Goal: Task Accomplishment & Management: Use online tool/utility

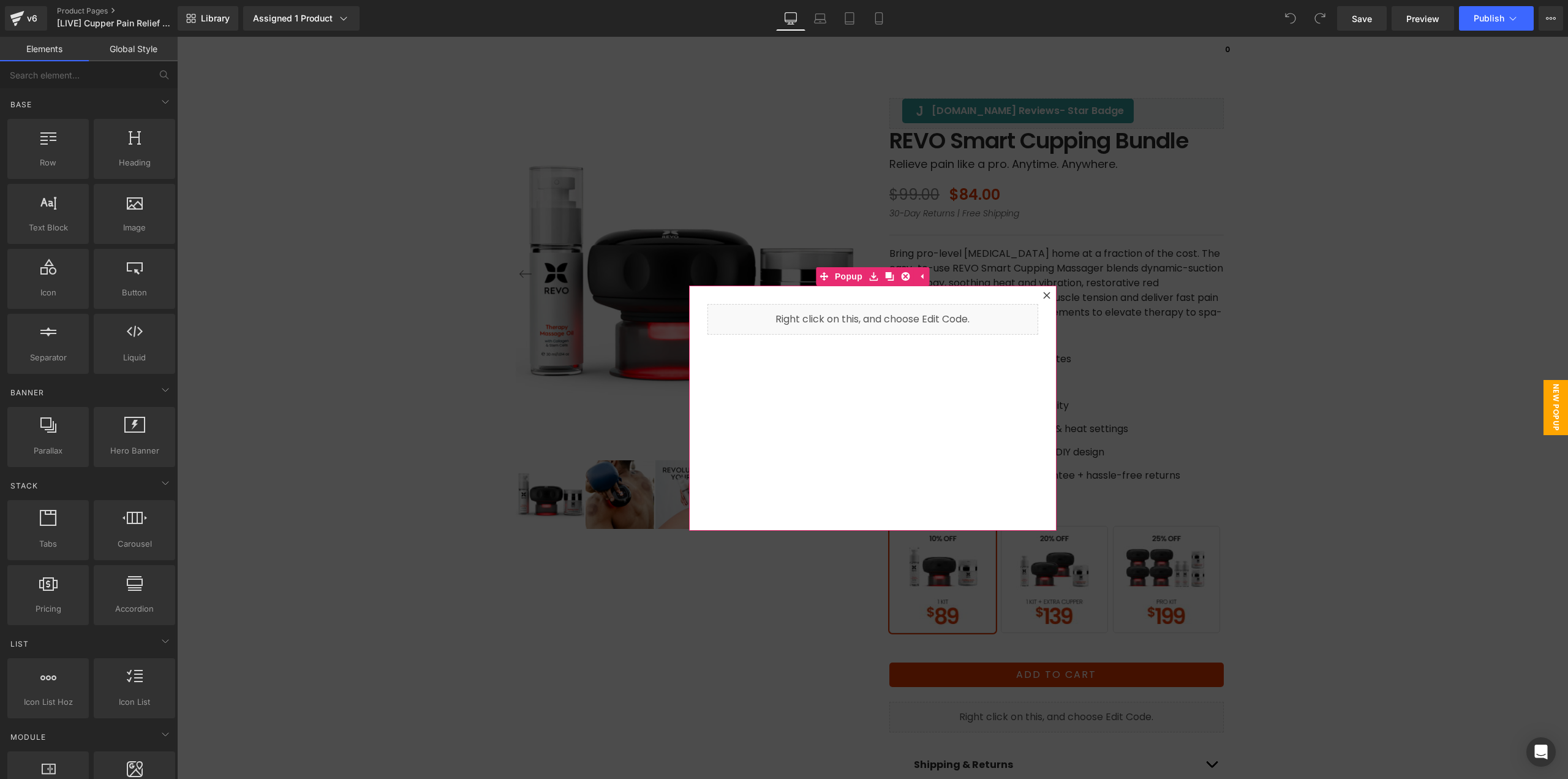
click at [1043, 293] on icon at bounding box center [1047, 295] width 7 height 7
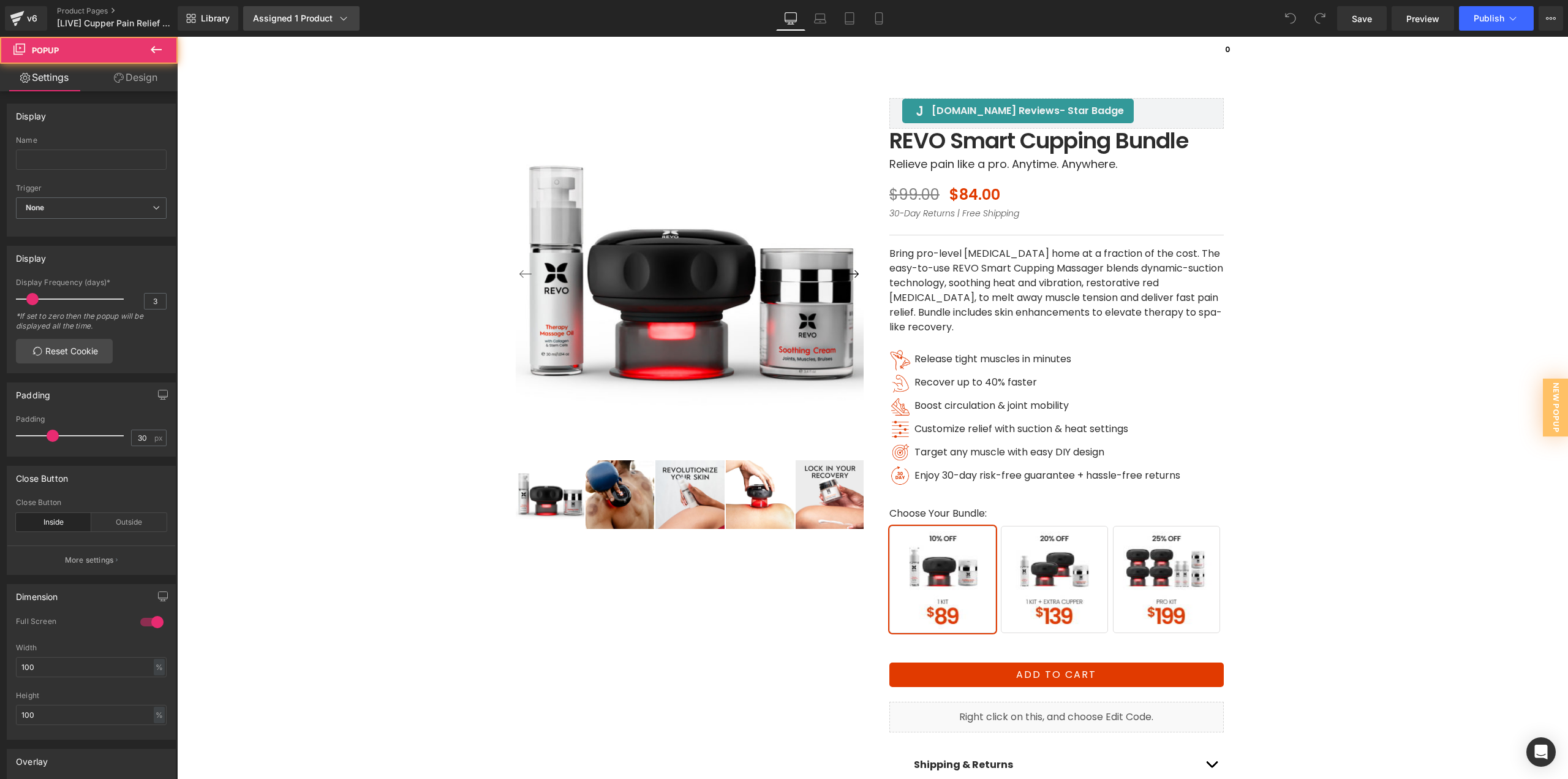
click at [274, 18] on div "Assigned 1 Product" at bounding box center [301, 18] width 97 height 12
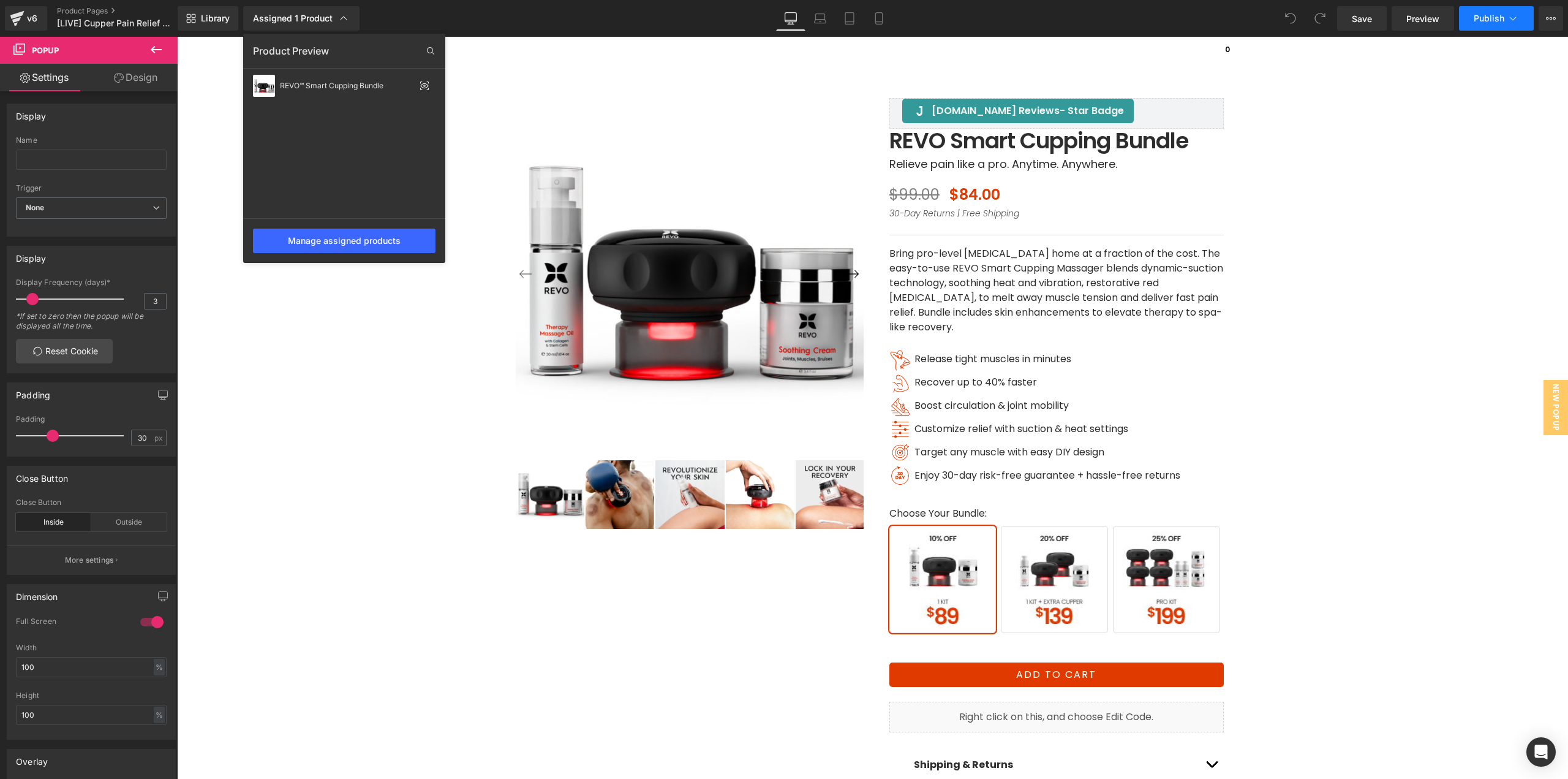
click at [1479, 24] on button "Publish" at bounding box center [1496, 18] width 75 height 25
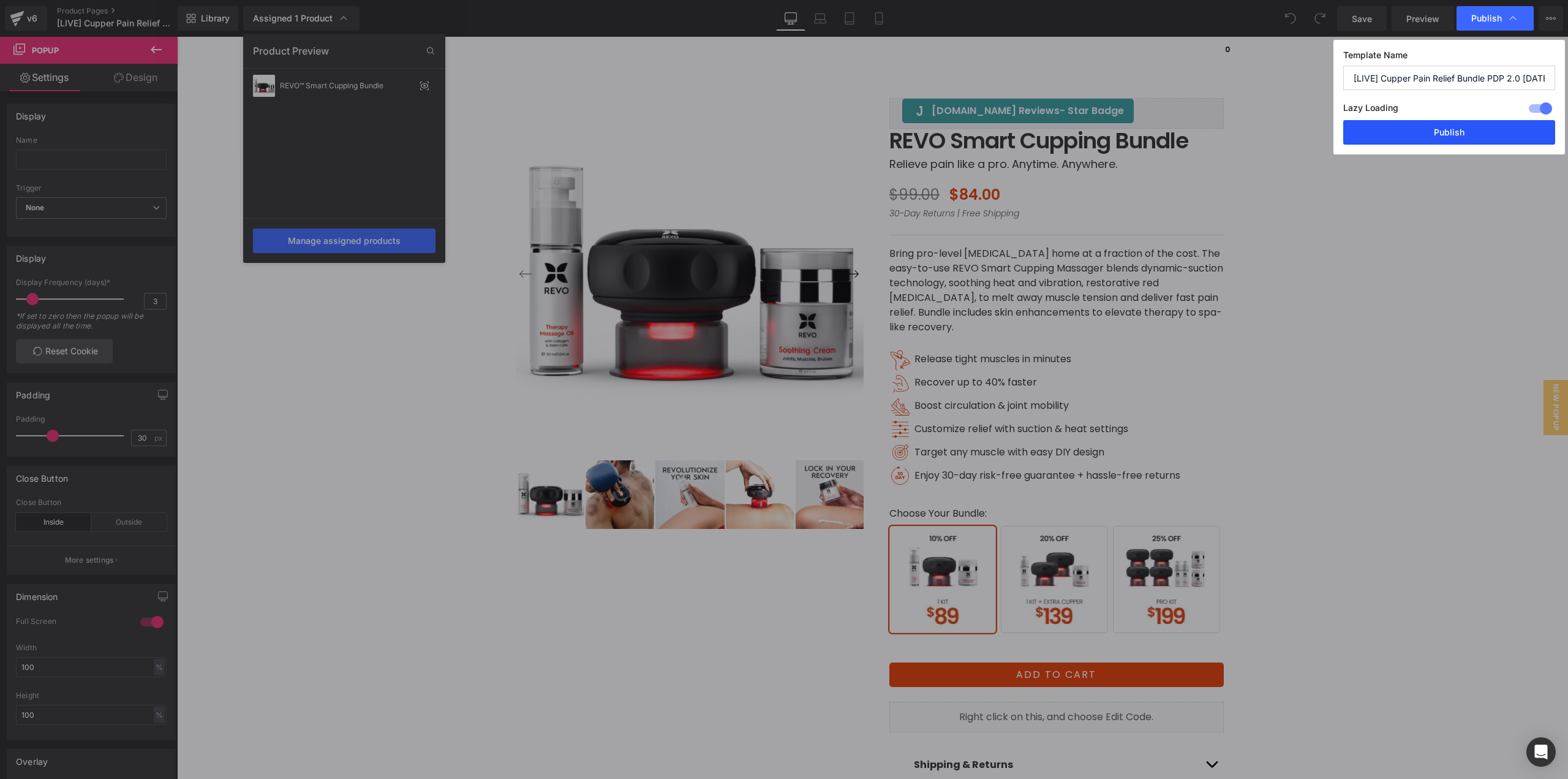
click at [1467, 132] on button "Publish" at bounding box center [1449, 132] width 212 height 25
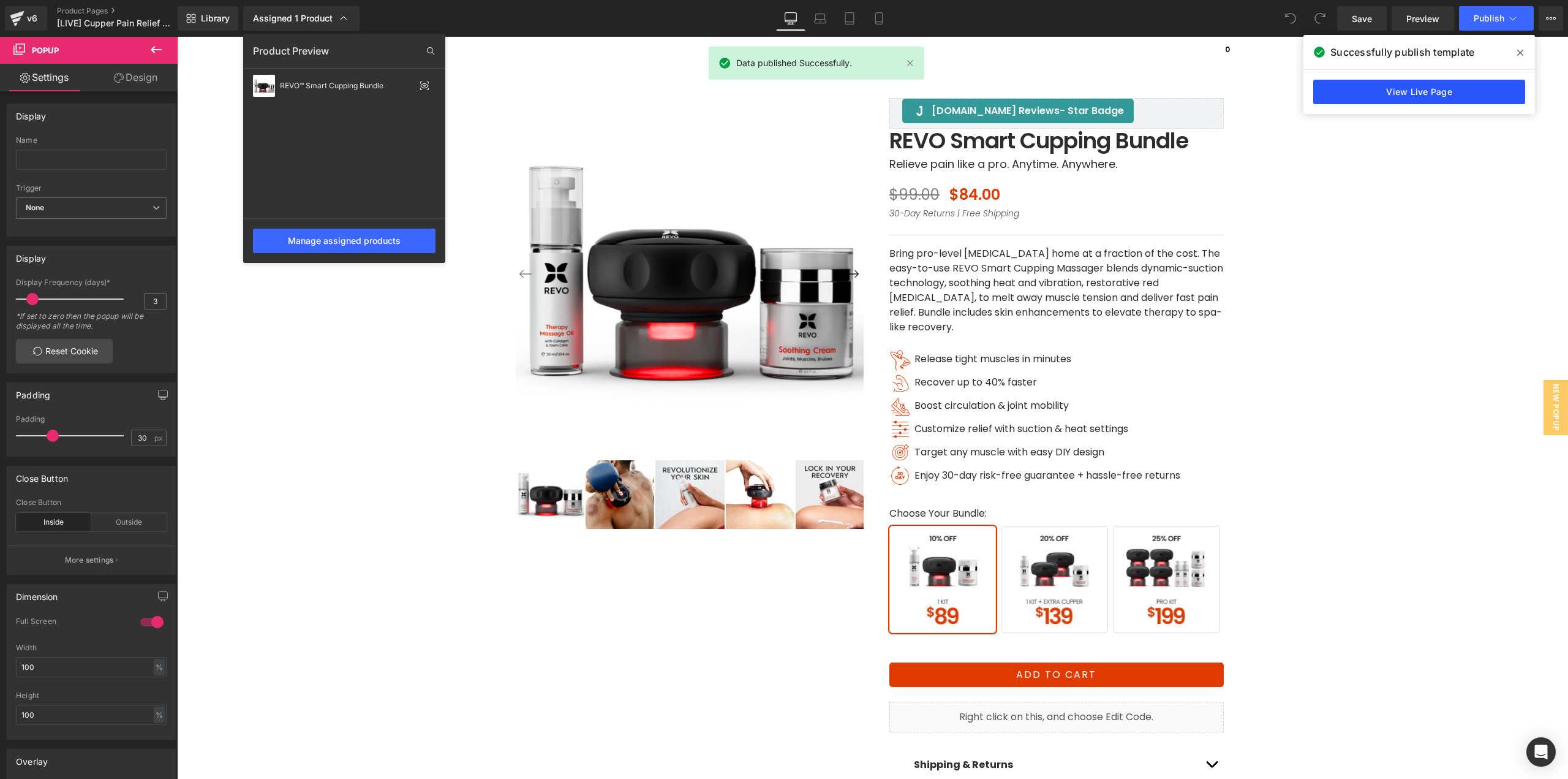
click at [1454, 87] on link "View Live Page" at bounding box center [1419, 92] width 212 height 25
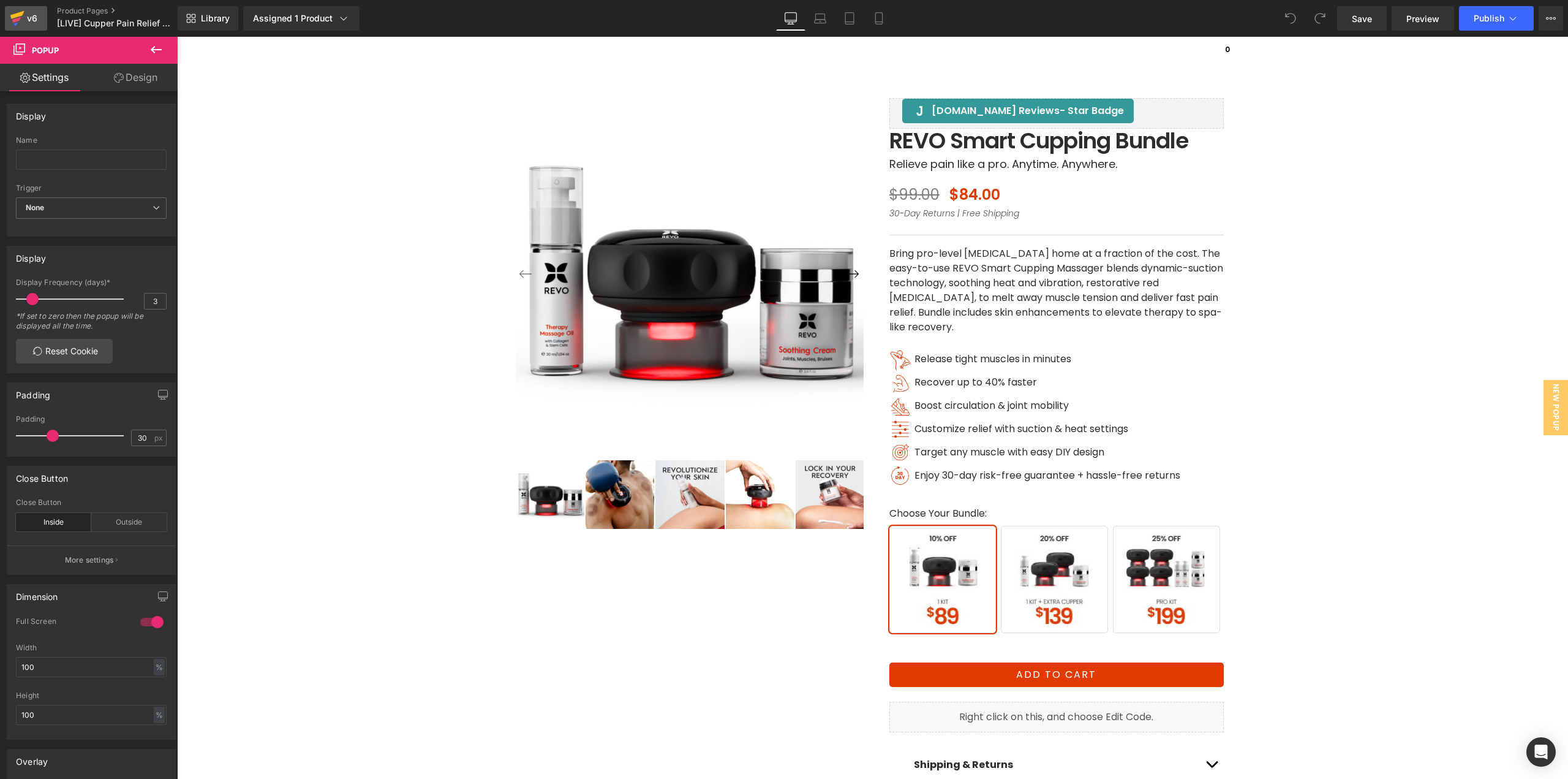
click at [25, 25] on div "v6" at bounding box center [32, 18] width 15 height 16
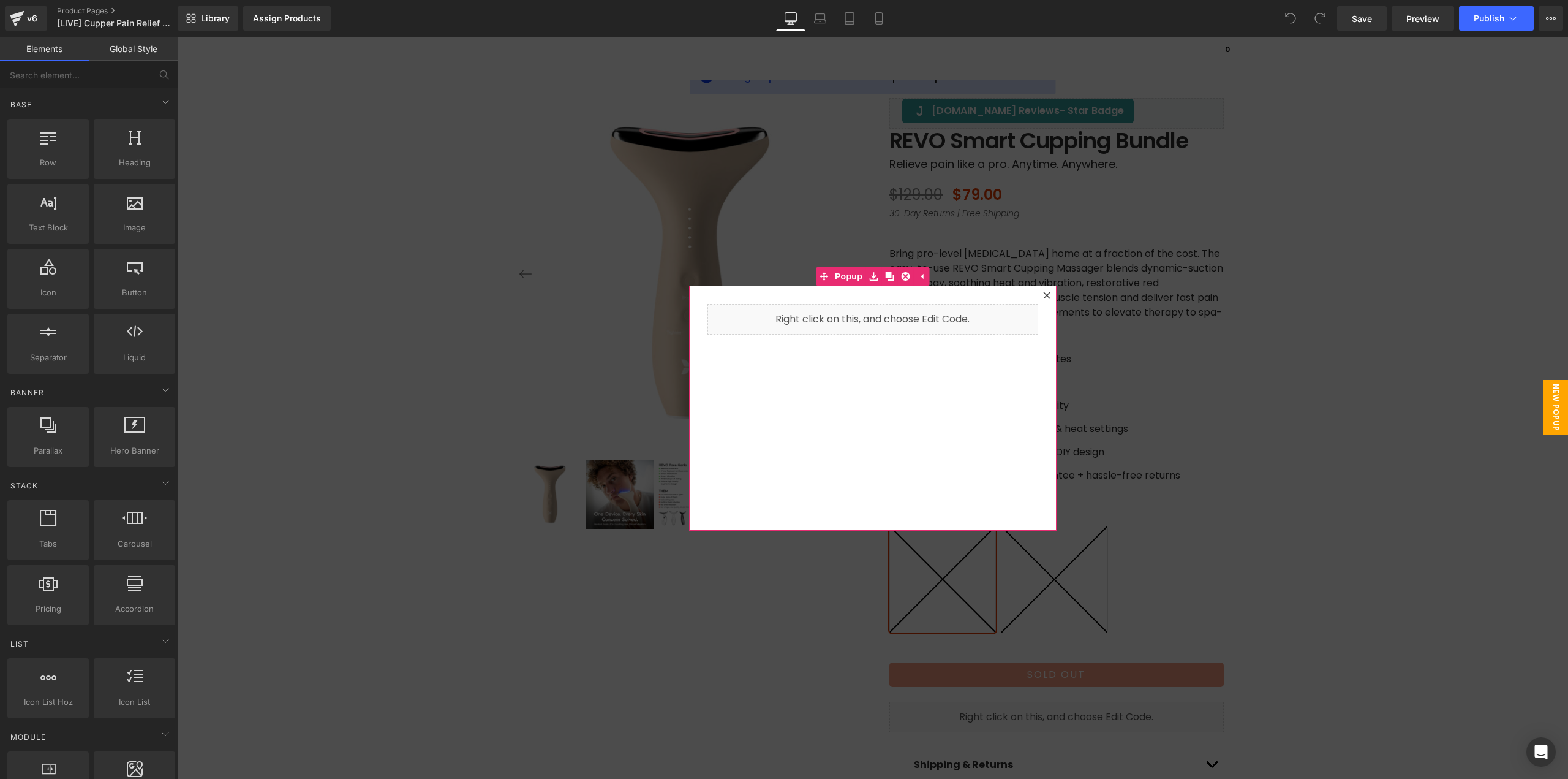
click at [1043, 299] on div at bounding box center [1047, 296] width 15 height 15
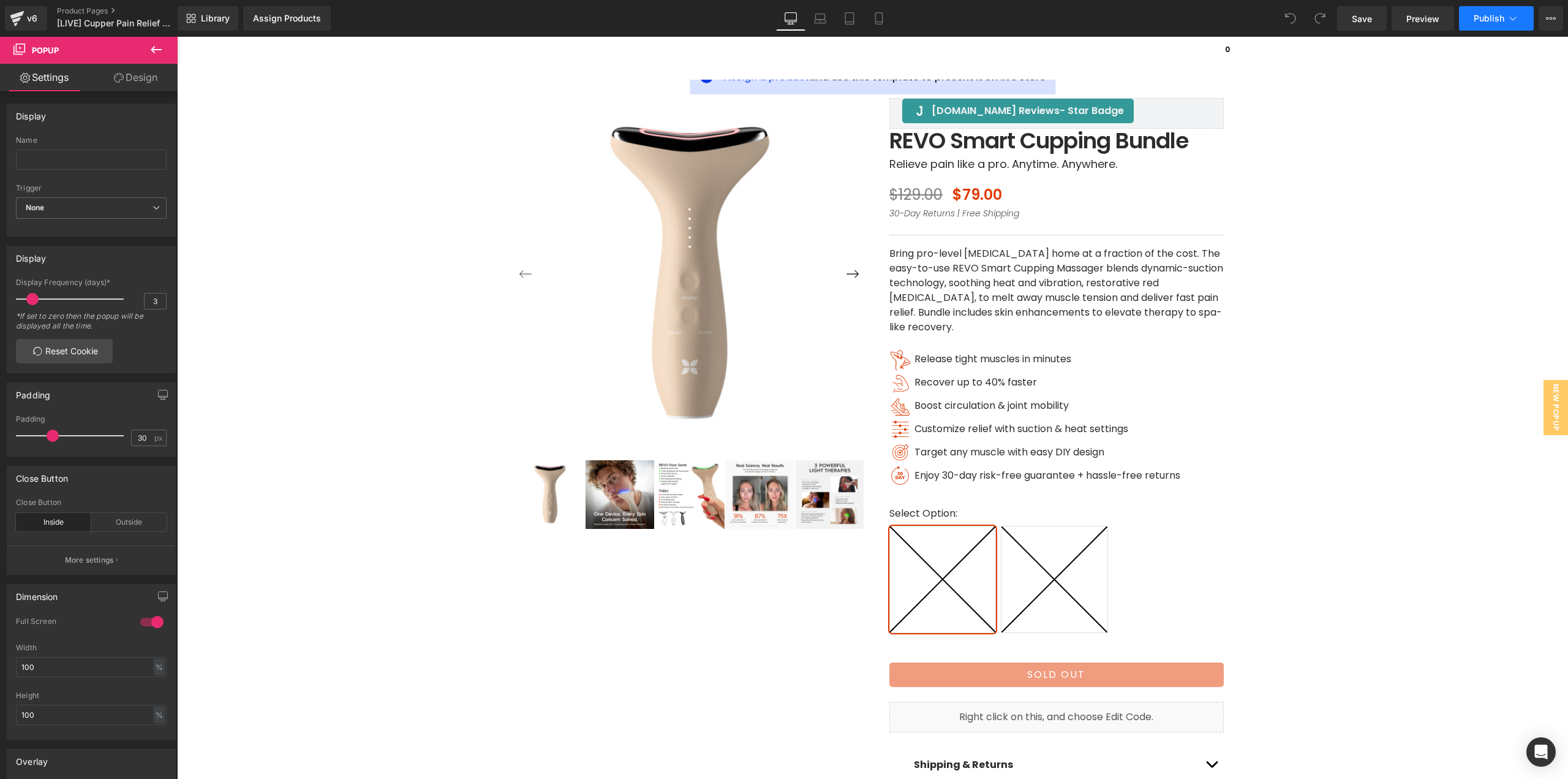
click at [1512, 25] on button "Publish" at bounding box center [1496, 18] width 75 height 25
click at [1544, 23] on button "View Live Page View with current Template Save Template to Library Schedule Pub…" at bounding box center [1551, 18] width 25 height 25
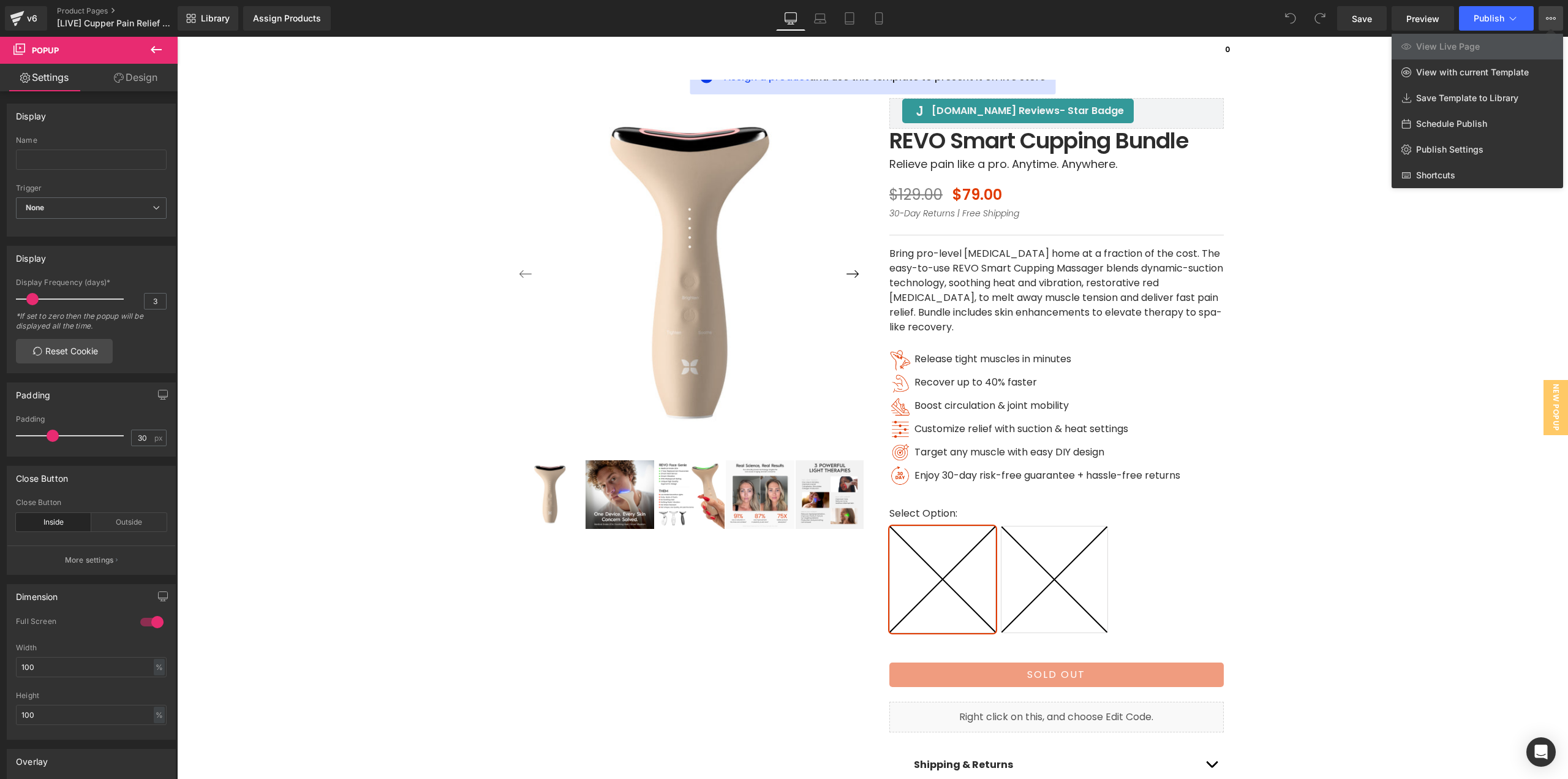
click at [1480, 121] on span "Schedule Publish" at bounding box center [1451, 124] width 71 height 11
select select
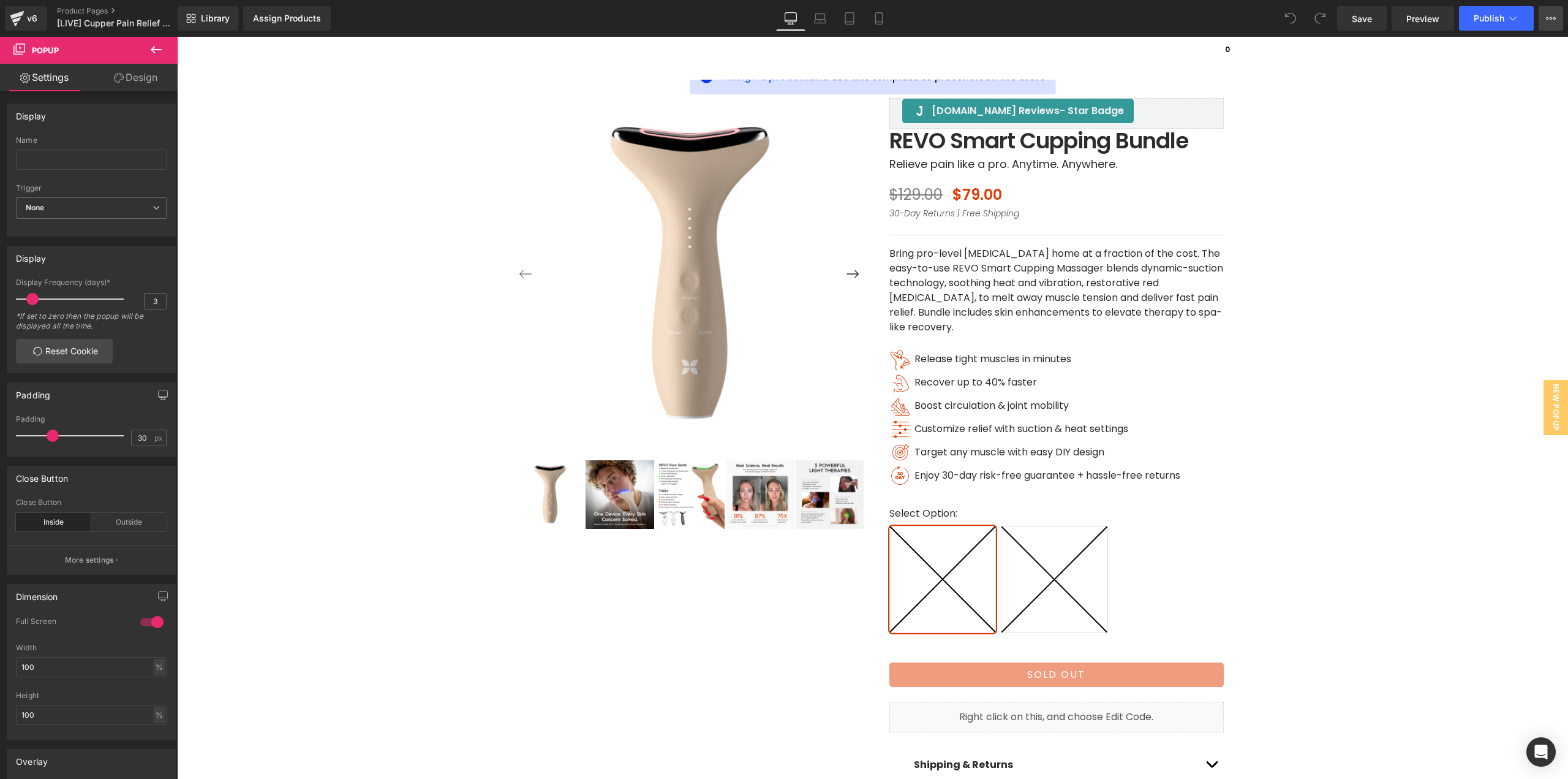
click at [1540, 25] on button "View Live Page View with current Template Save Template to Library Schedule Pub…" at bounding box center [1551, 18] width 25 height 25
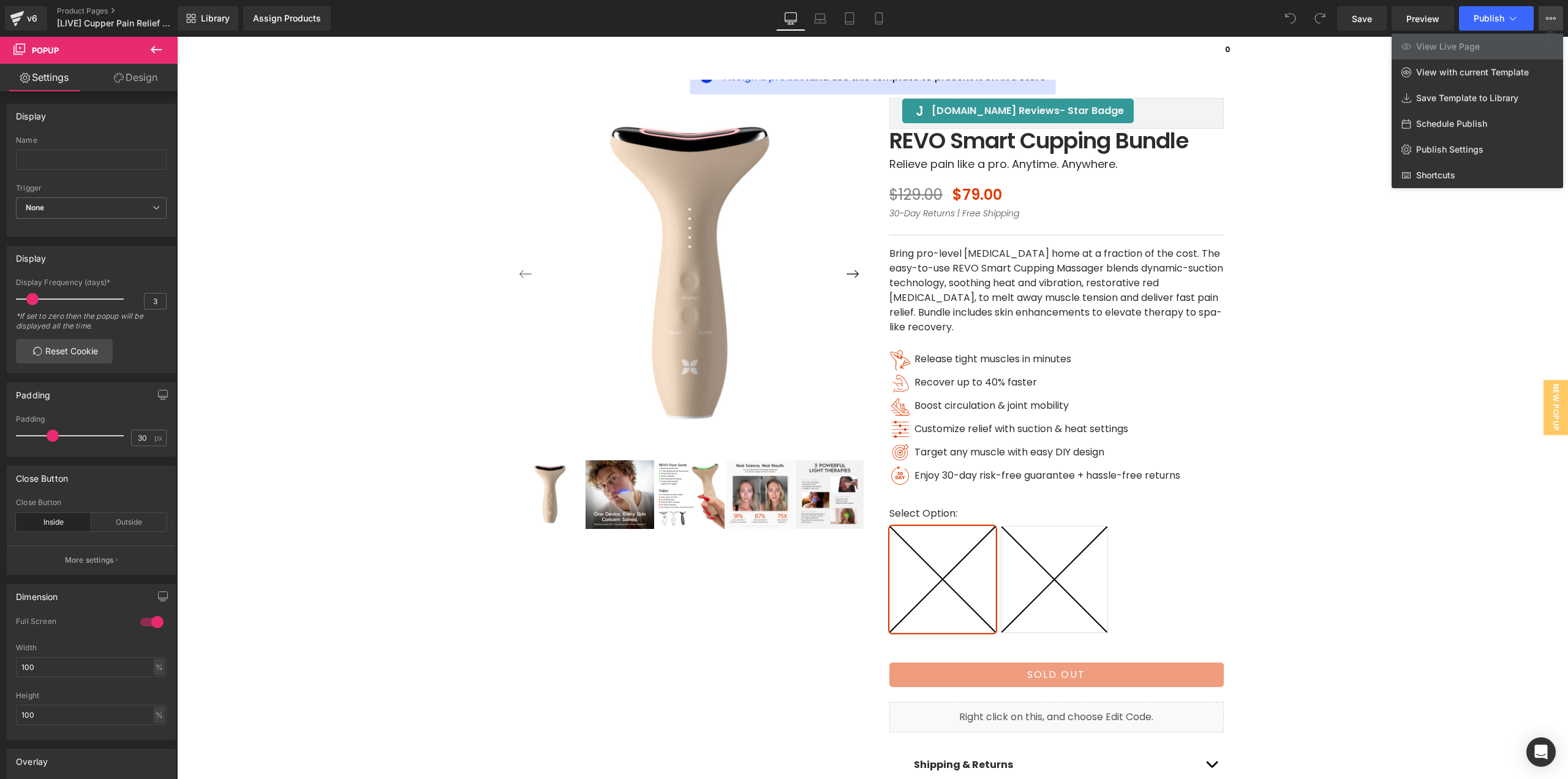
click at [1448, 119] on span "Schedule Publish" at bounding box center [1451, 124] width 71 height 11
select select
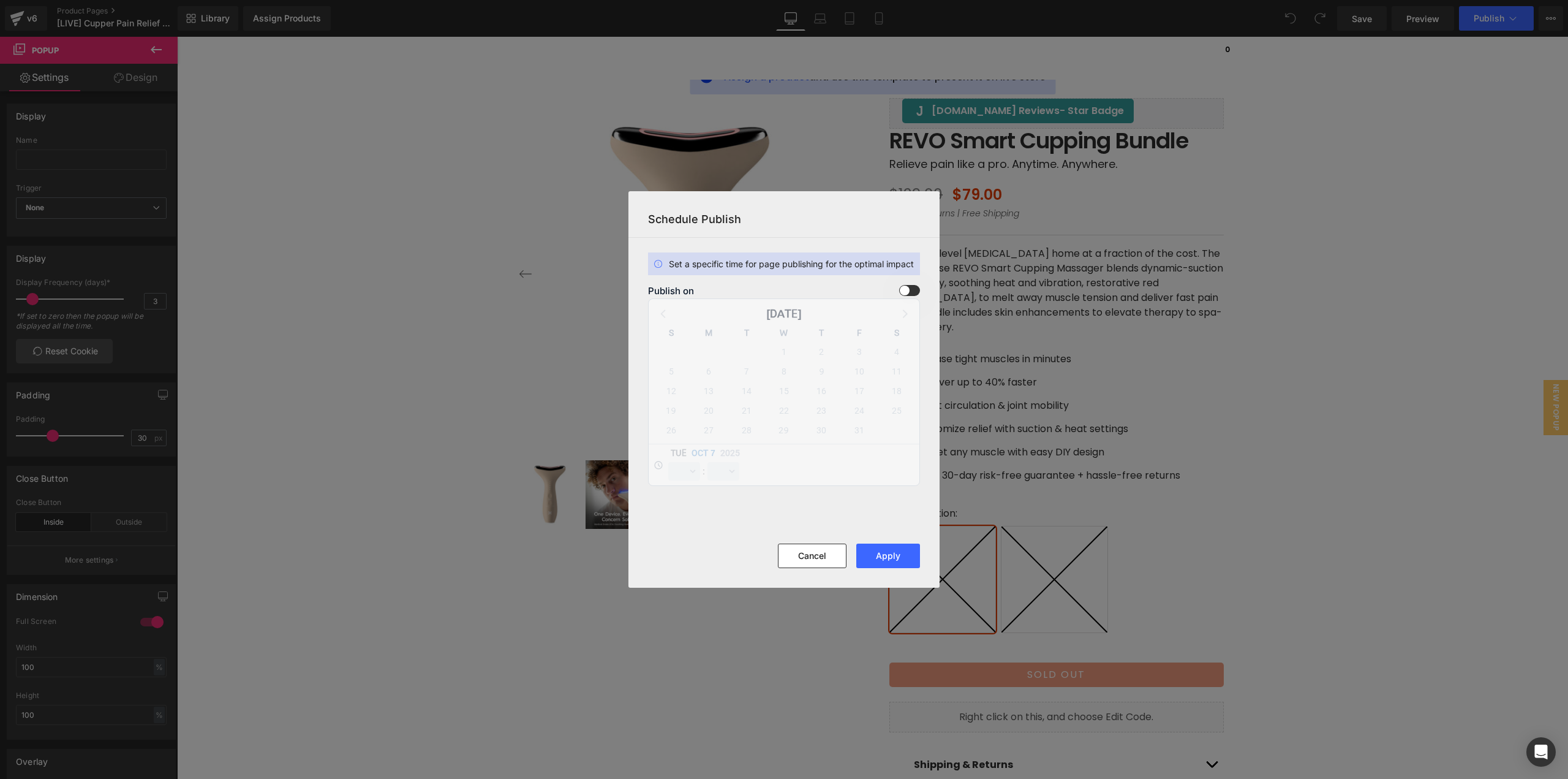
click at [915, 294] on span at bounding box center [910, 290] width 21 height 11
click at [0, 0] on input "checkbox" at bounding box center [0, 0] width 0 height 0
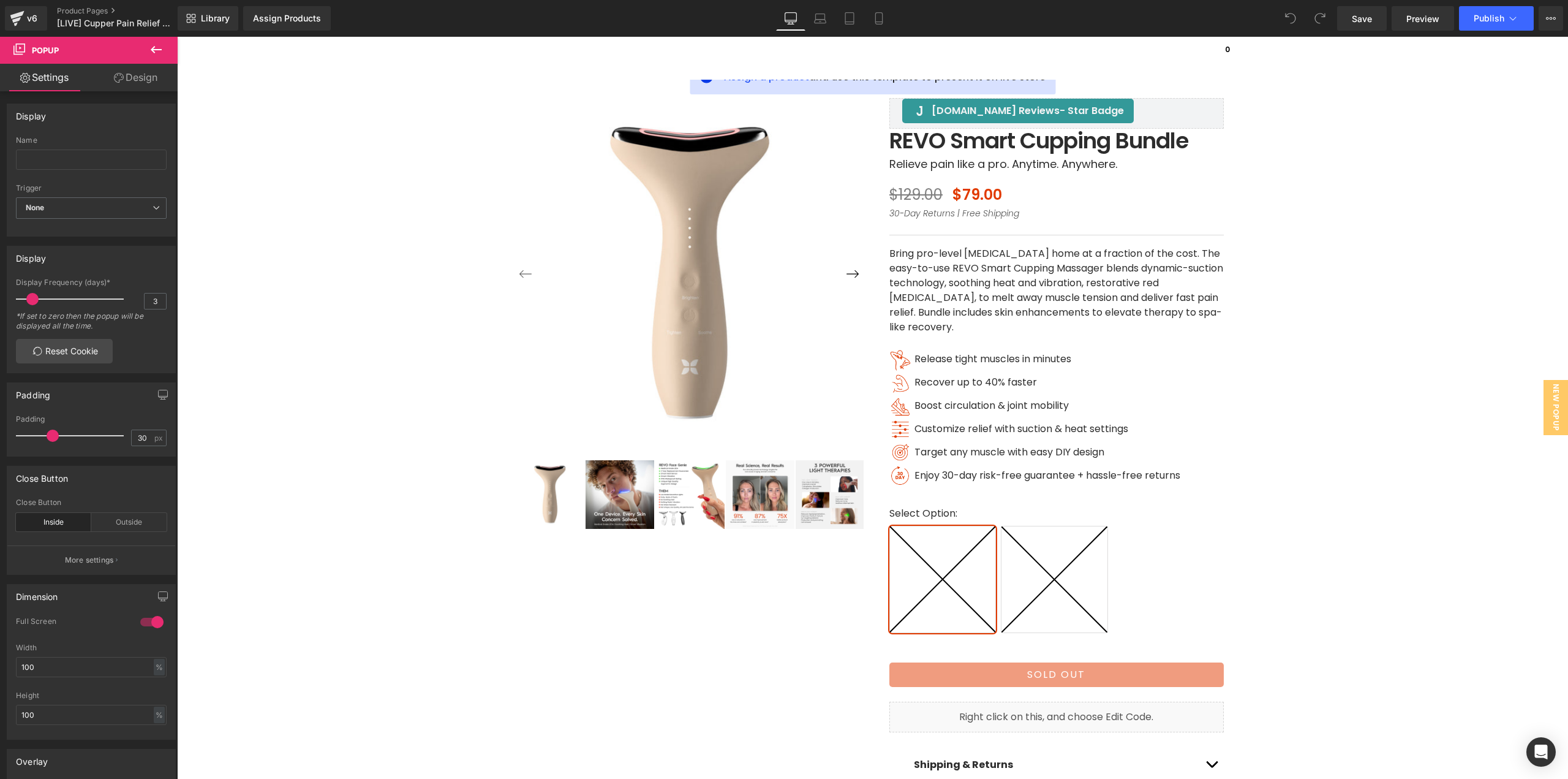
click at [354, 22] on div "Assign Products Product Preview No product match your search. Please try anothe…" at bounding box center [315, 18] width 153 height 25
click at [281, 19] on div "Assign Products" at bounding box center [287, 18] width 68 height 10
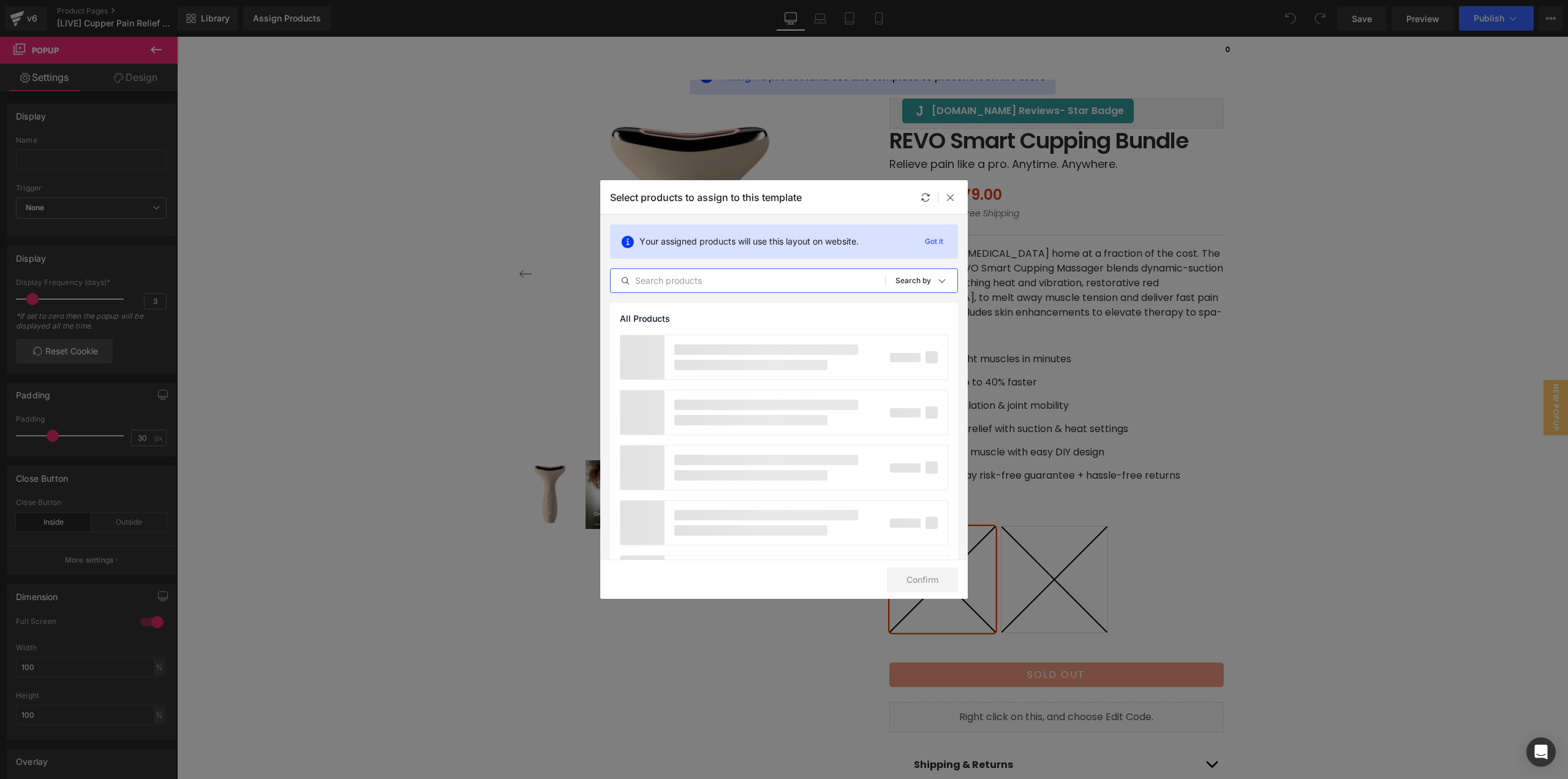
click at [747, 284] on input "text" at bounding box center [748, 281] width 275 height 15
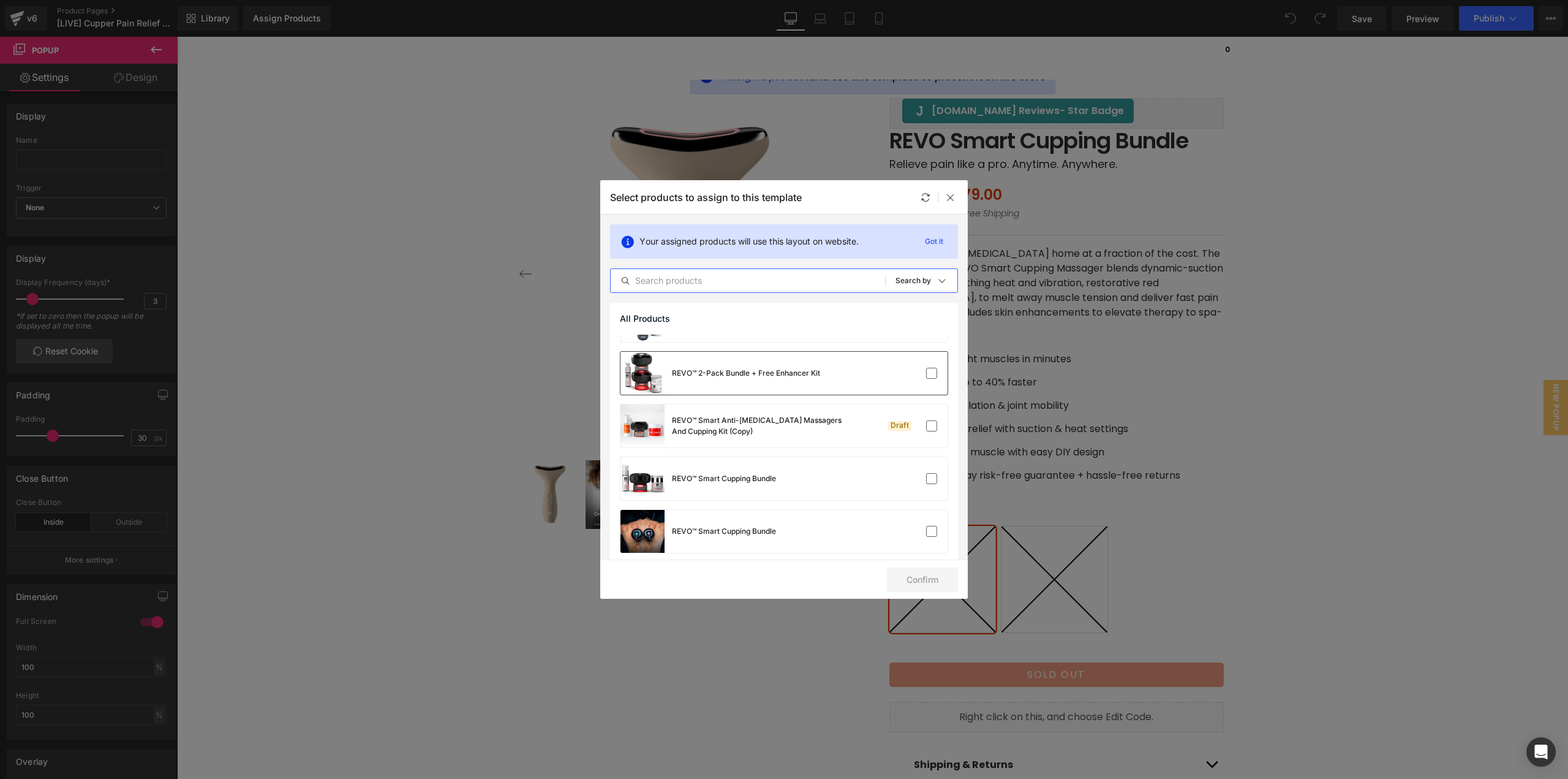
scroll to position [735, 0]
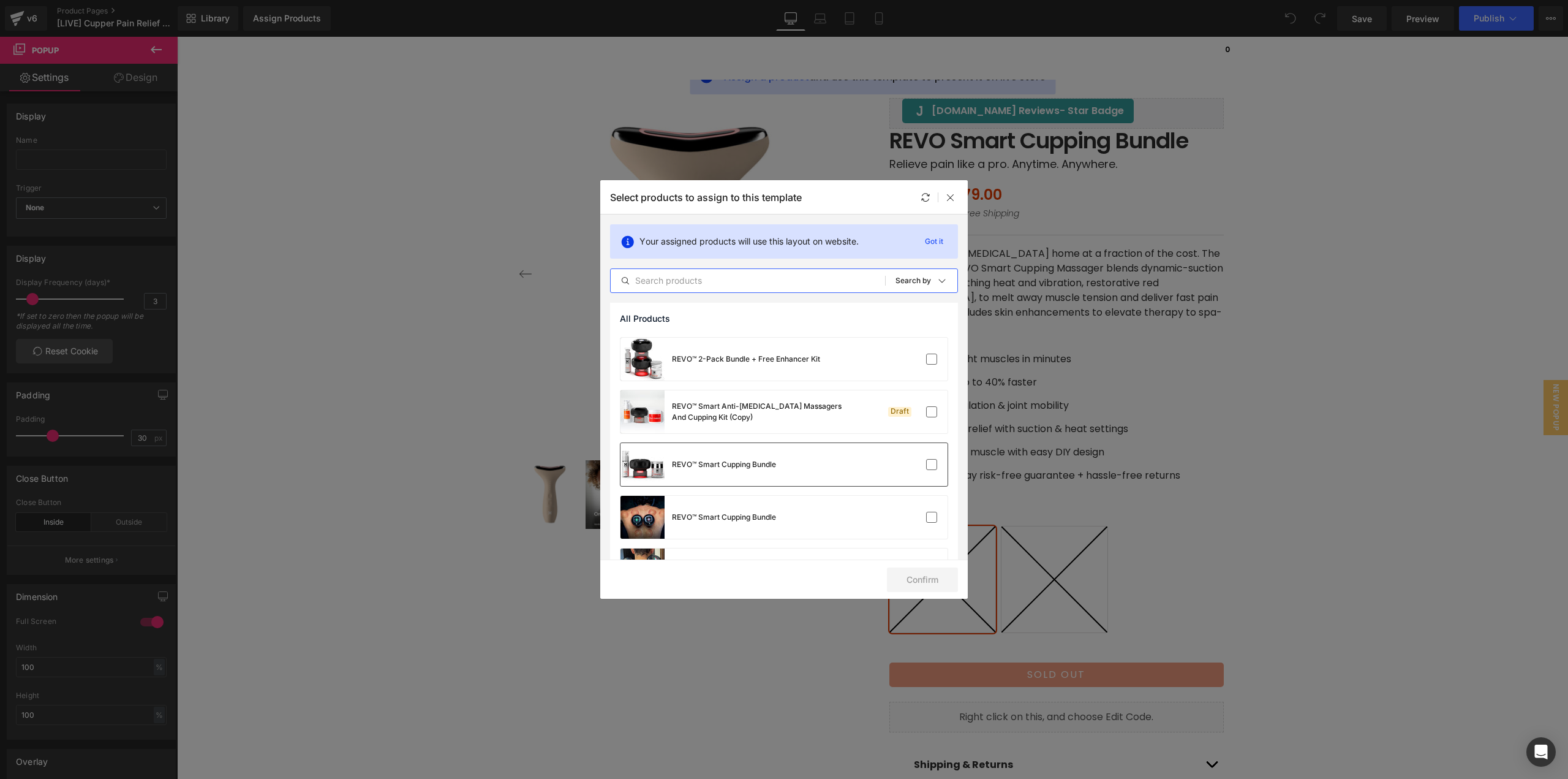
click at [801, 461] on div "REVO™ Smart Cupping Bundle" at bounding box center [784, 464] width 327 height 43
click at [925, 579] on button "Confirm" at bounding box center [923, 579] width 71 height 25
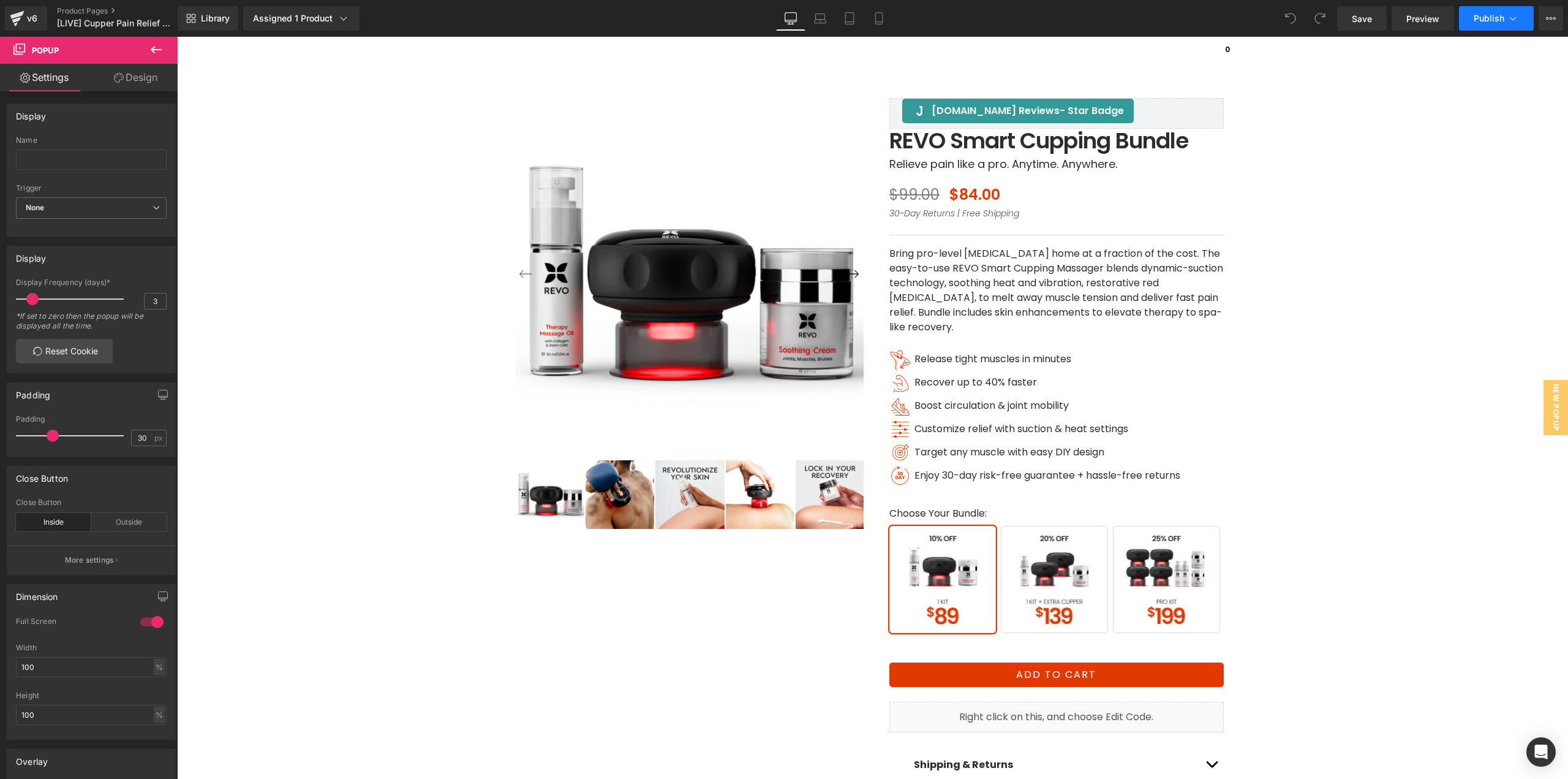
click at [1511, 18] on icon at bounding box center [1513, 18] width 12 height 12
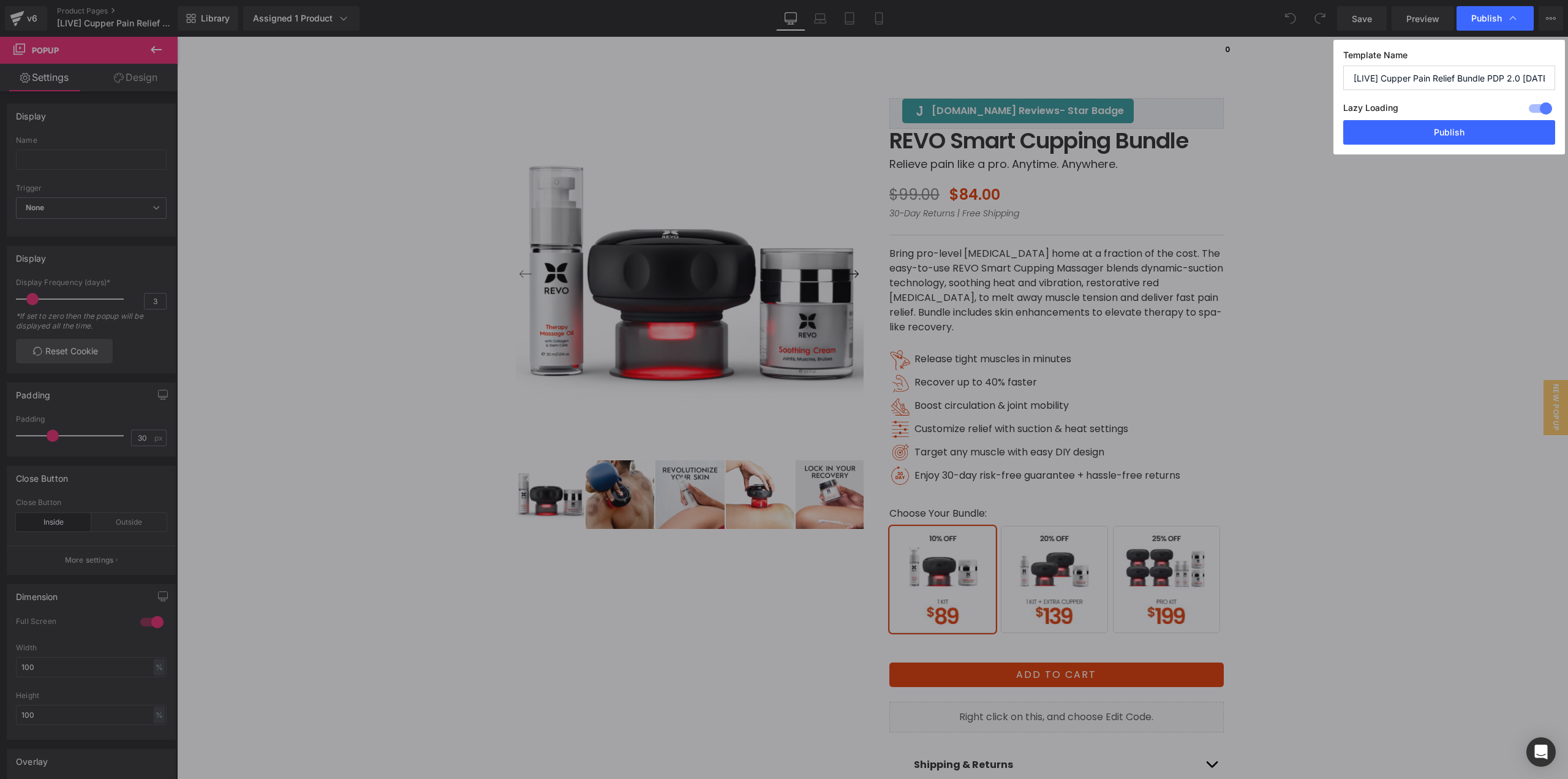
click at [1535, 82] on div "Template Name [LIVE] Cupper Pain Relief Bundle PDP 2.0 [DATE] Lazy Loading Buil…" at bounding box center [1449, 97] width 232 height 114
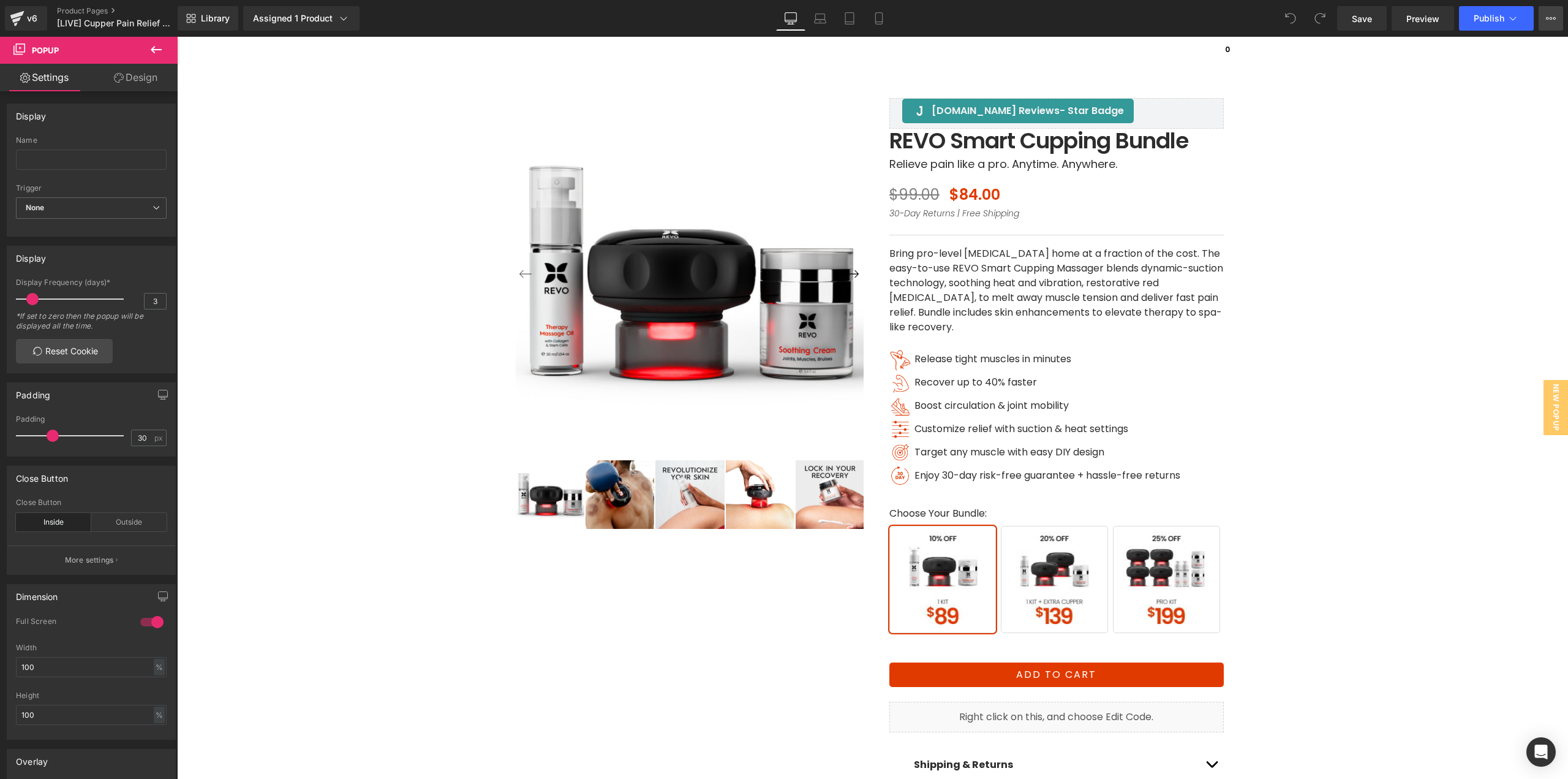
click at [1542, 22] on button "View Live Page View with current Template Save Template to Library Schedule Pub…" at bounding box center [1551, 18] width 25 height 25
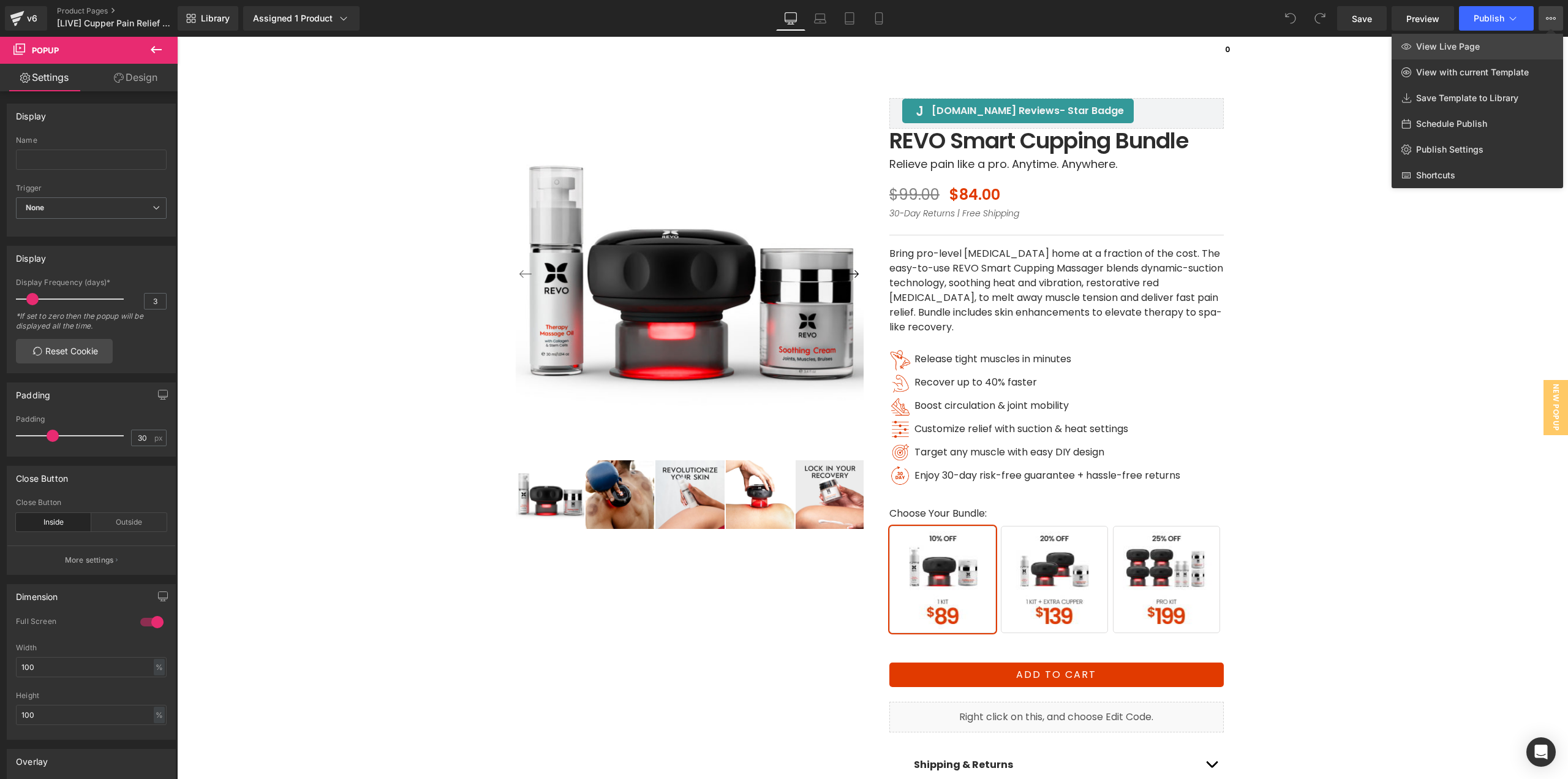
click at [1434, 53] on link "View Live Page" at bounding box center [1477, 46] width 172 height 26
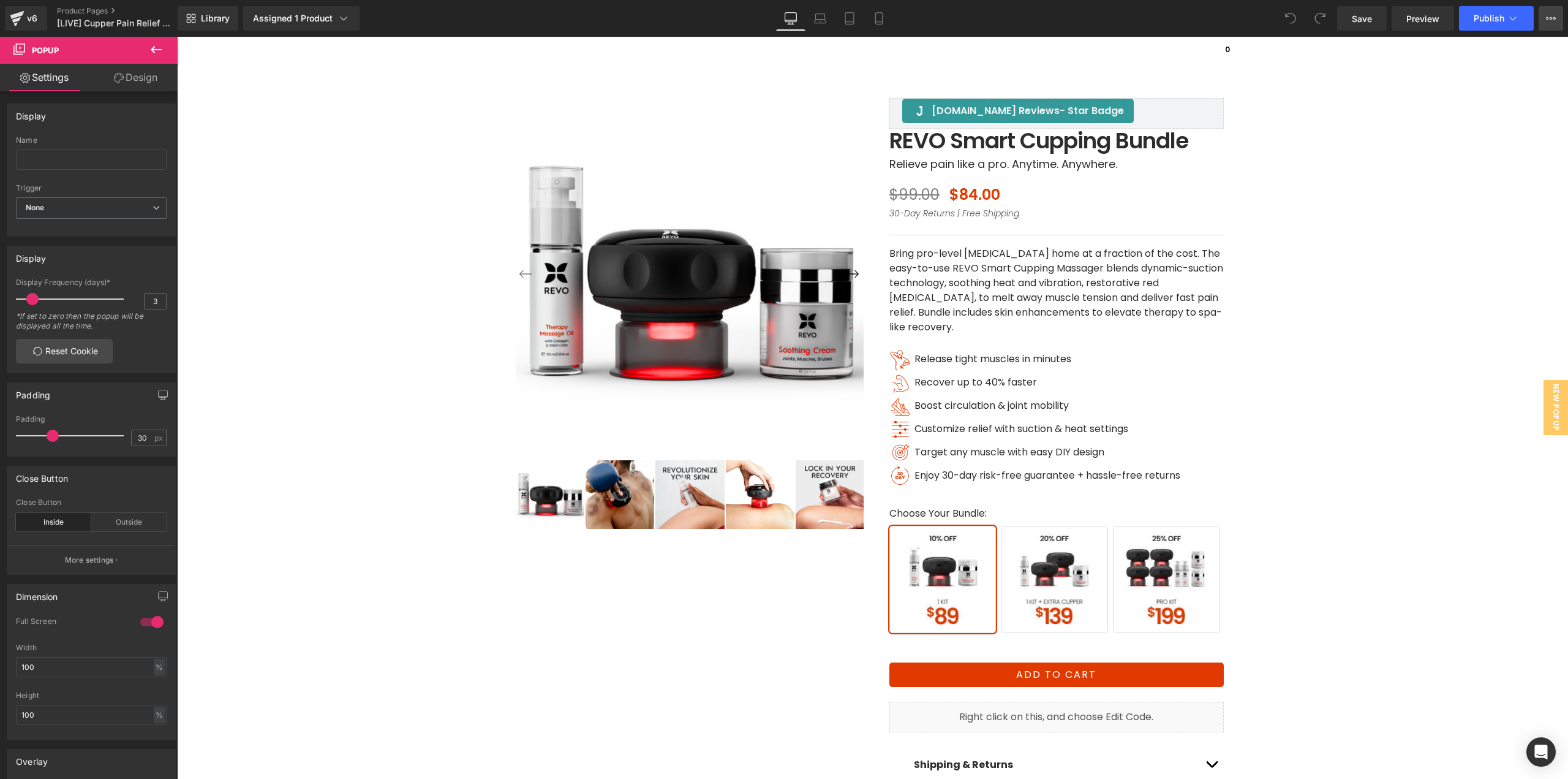
click at [1556, 20] on icon at bounding box center [1551, 18] width 10 height 10
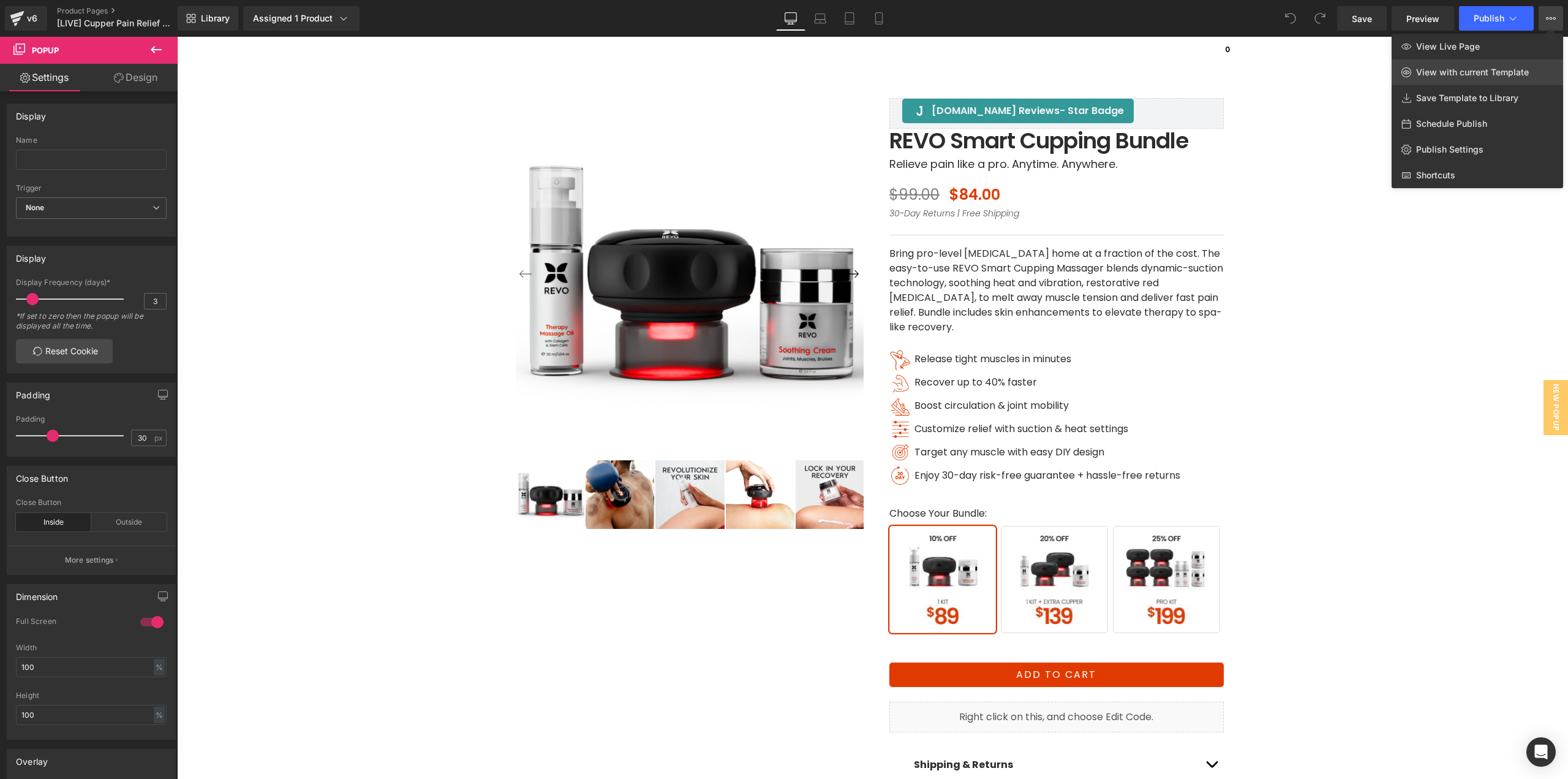
click at [1490, 76] on span "View with current Template" at bounding box center [1472, 72] width 112 height 11
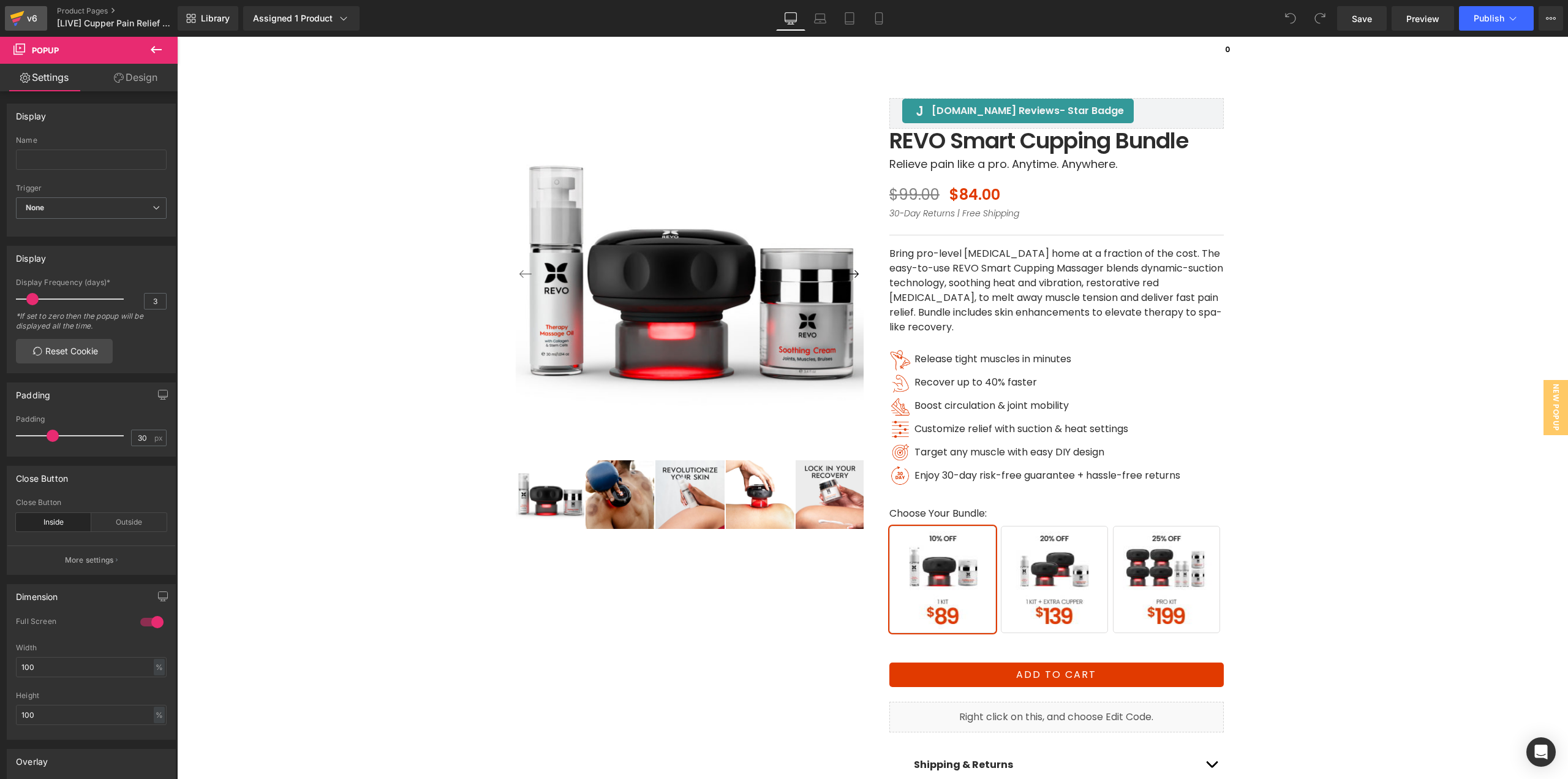
click at [20, 14] on icon at bounding box center [17, 15] width 14 height 8
